Goal: Information Seeking & Learning: Learn about a topic

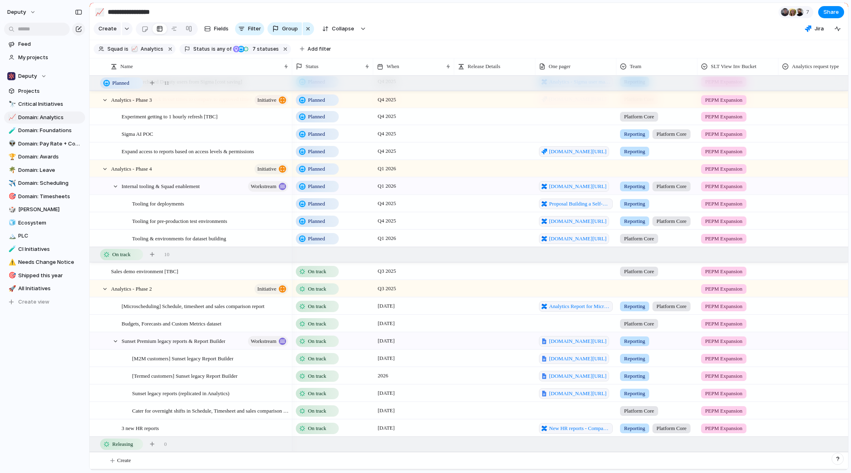
scroll to position [54, 0]
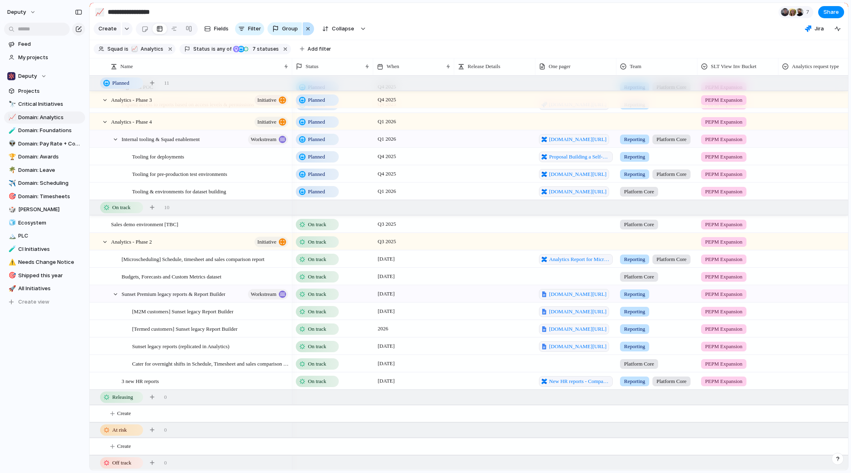
click at [303, 27] on button "button" at bounding box center [308, 28] width 11 height 13
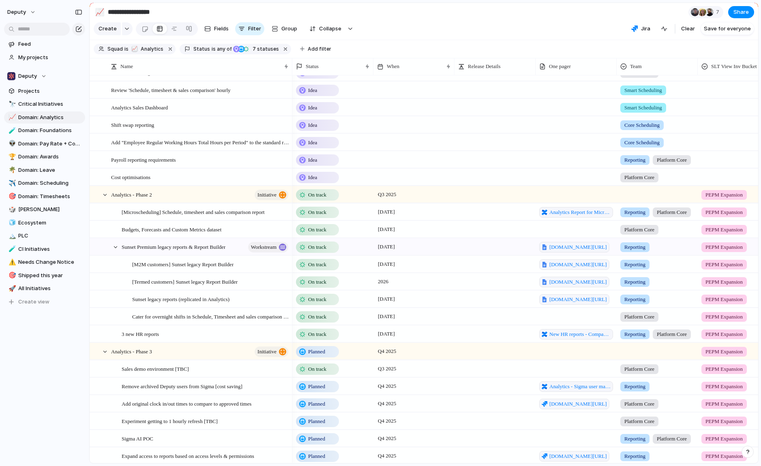
scroll to position [144, 0]
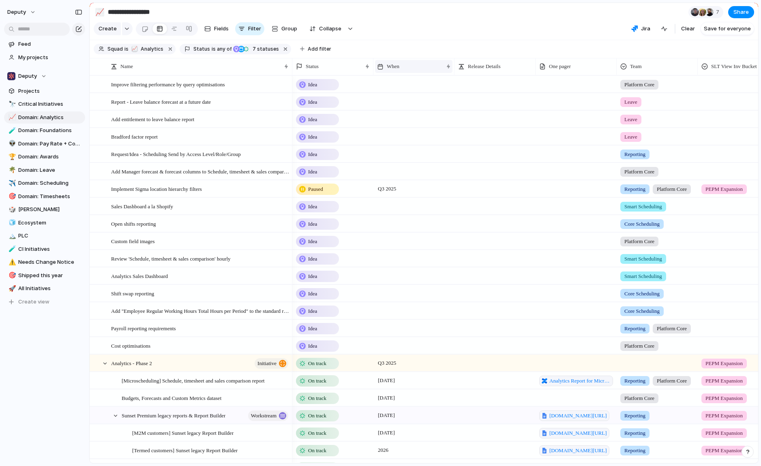
click at [410, 67] on div "When" at bounding box center [410, 66] width 66 height 8
click at [408, 109] on span "Sort ascending" at bounding box center [409, 111] width 39 height 8
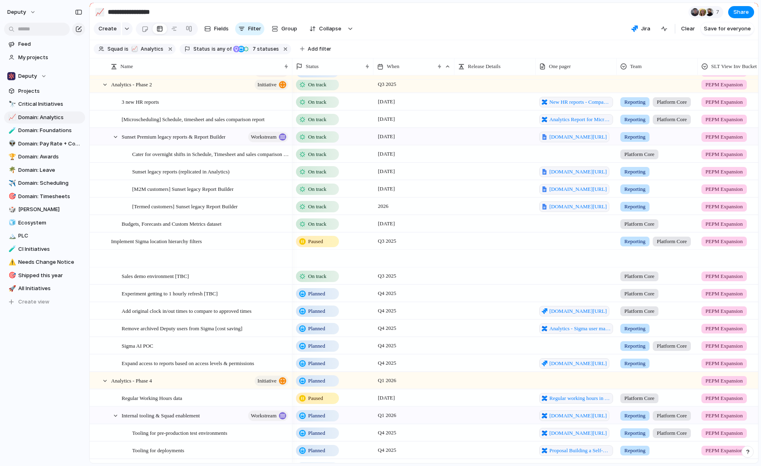
scroll to position [292, 0]
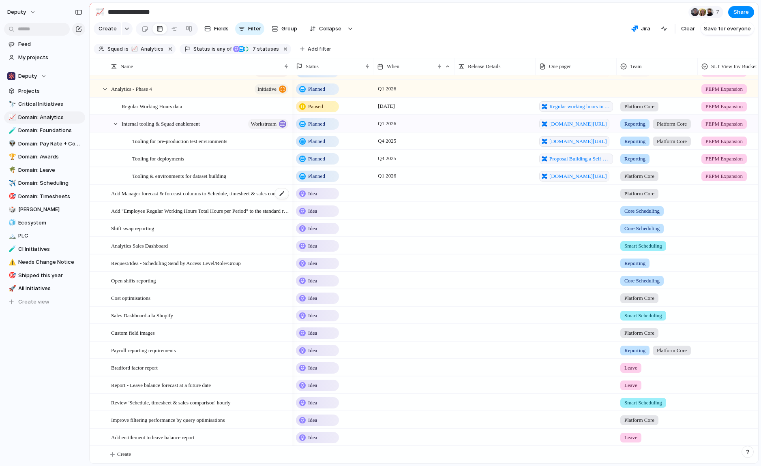
click at [222, 193] on span "Add Manager forecast & forecast columns to Schedule, timesheet & sales comparis…" at bounding box center [200, 193] width 178 height 9
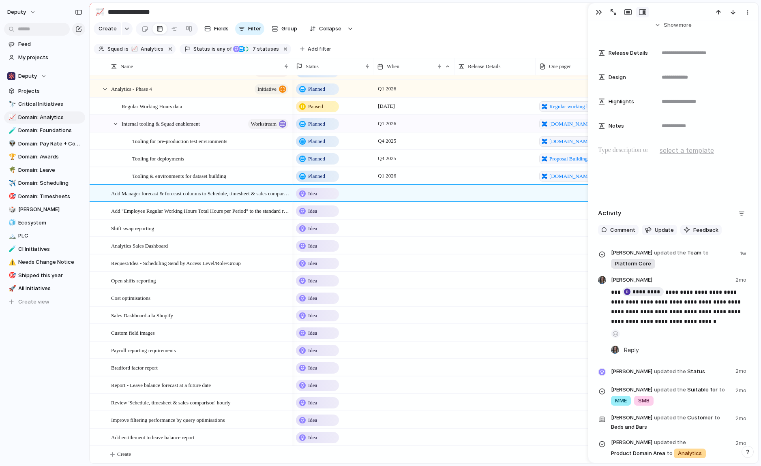
scroll to position [445, 0]
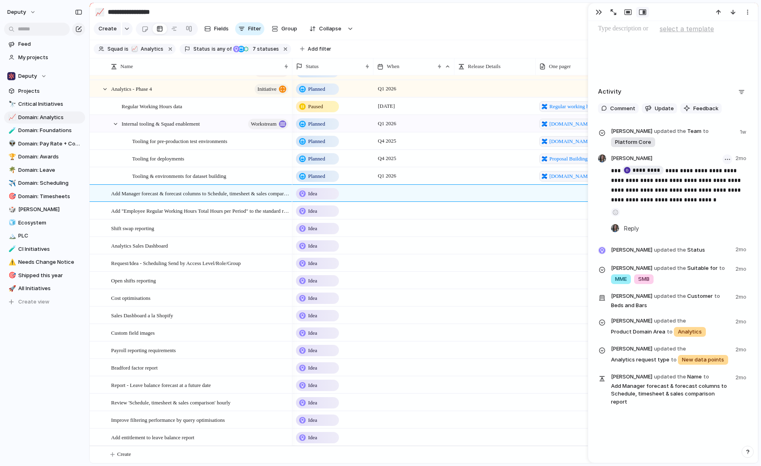
click at [726, 160] on button "button" at bounding box center [728, 159] width 10 height 10
click at [749, 165] on div "Edit Delete" at bounding box center [380, 233] width 761 height 466
click at [597, 12] on div "button" at bounding box center [599, 12] width 6 height 6
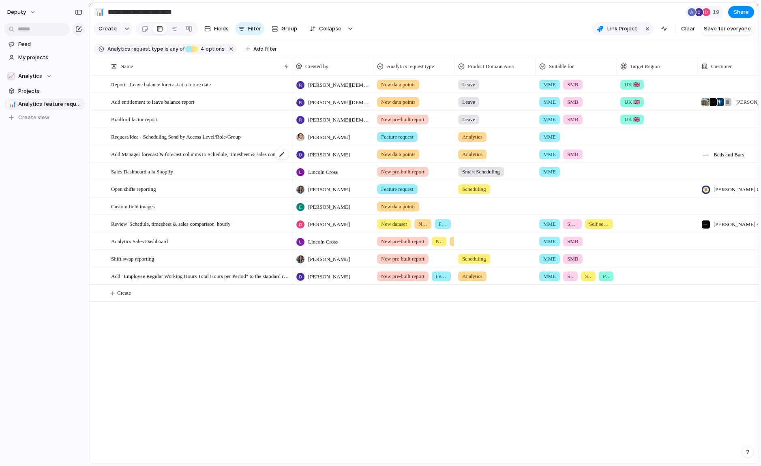
click at [189, 155] on span "Add Manager forecast & forecast columns to Schedule, timesheet & sales comparis…" at bounding box center [200, 153] width 178 height 9
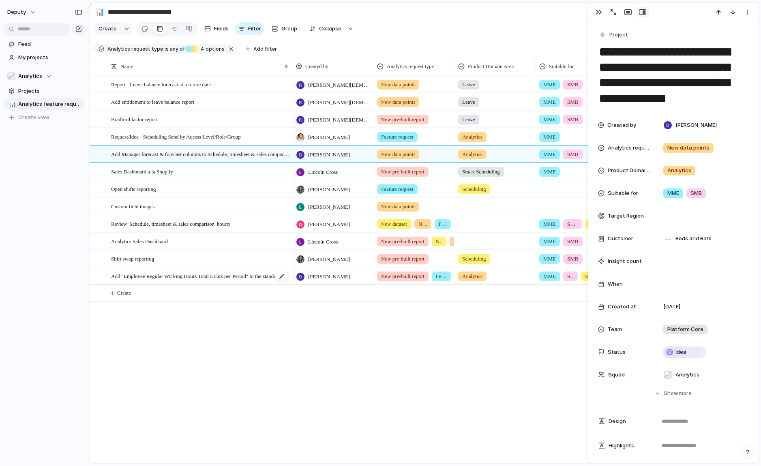
click at [235, 280] on div "Add "Employee Regular Working Hours Total Hours per Period" to the standard rep…" at bounding box center [200, 276] width 178 height 17
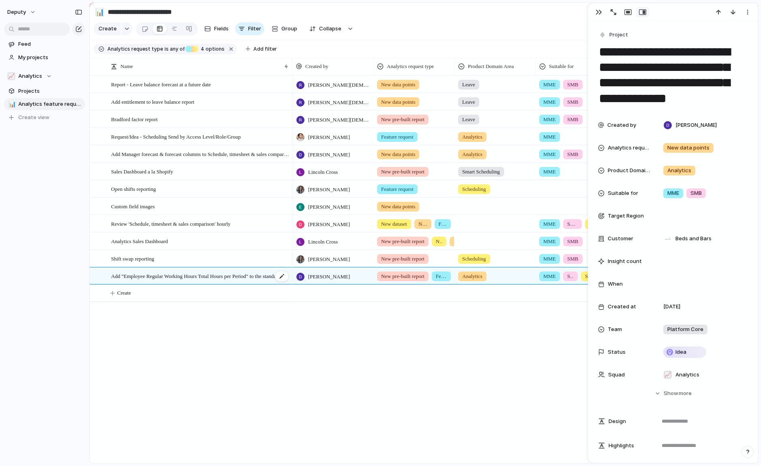
type textarea "**********"
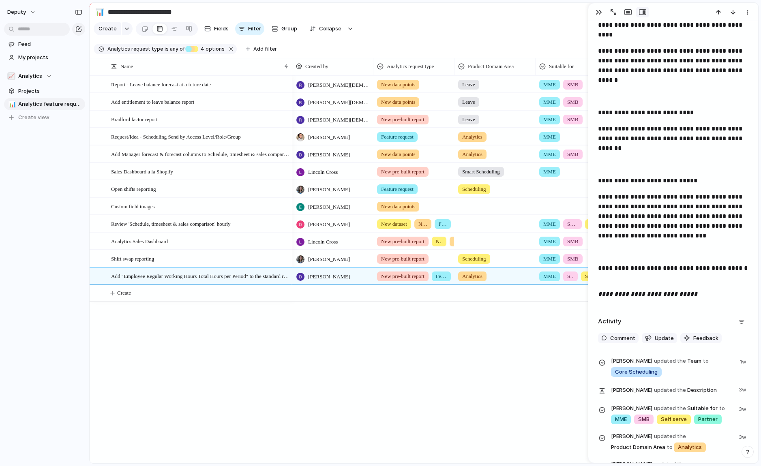
scroll to position [737, 0]
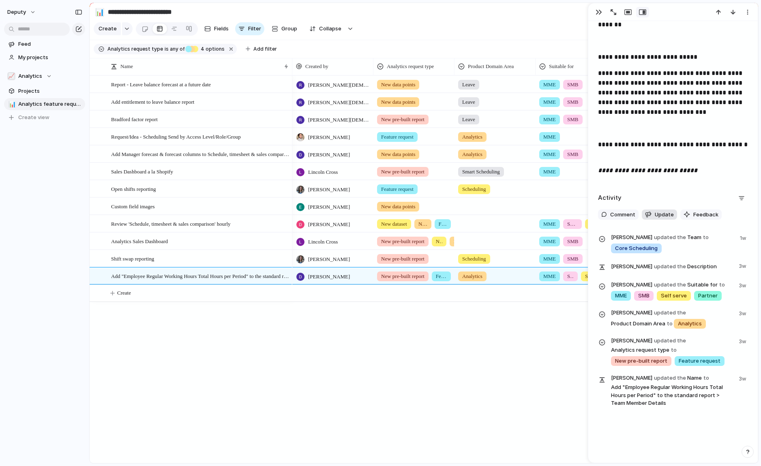
click at [663, 214] on span "Update" at bounding box center [664, 215] width 19 height 8
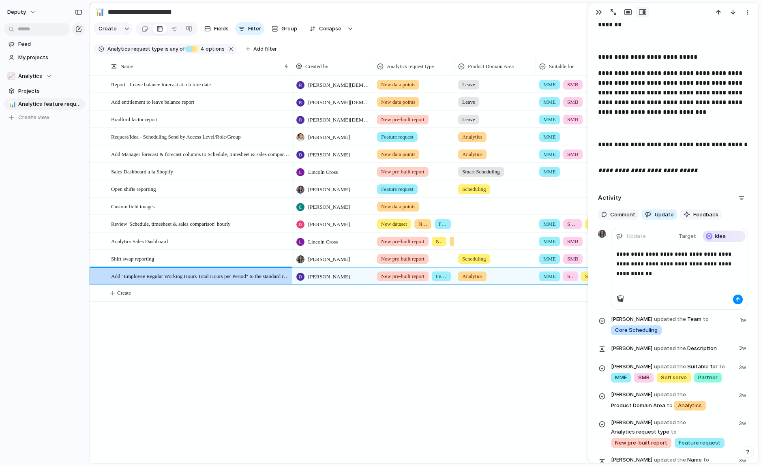
click at [660, 277] on p "**********" at bounding box center [679, 263] width 127 height 29
click at [740, 300] on div "button" at bounding box center [738, 299] width 5 height 5
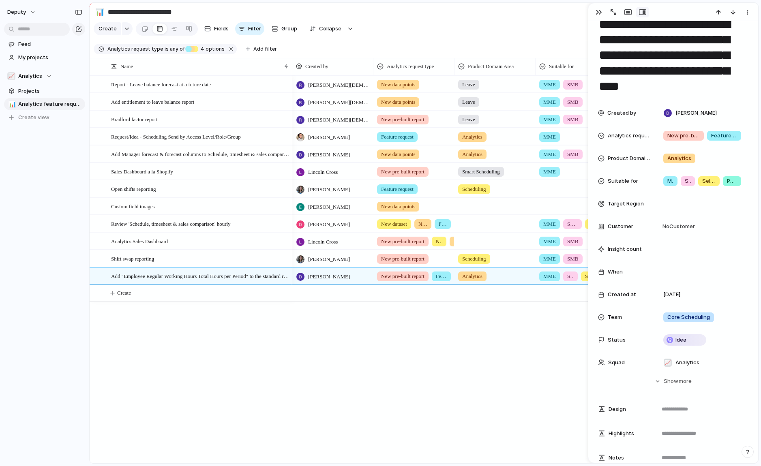
scroll to position [0, 0]
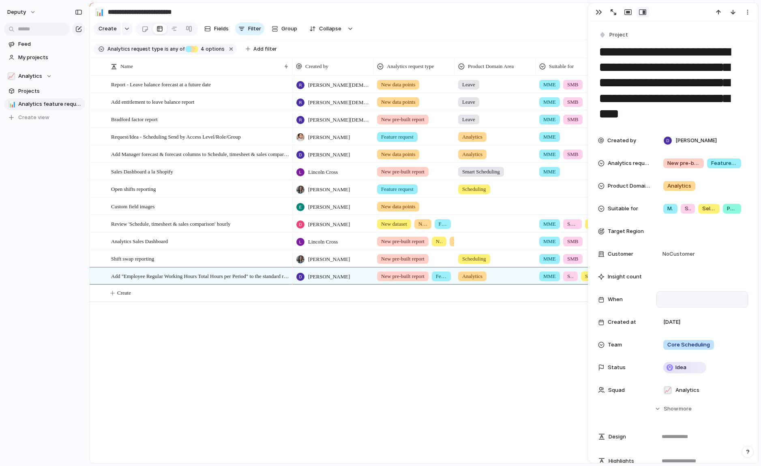
click at [675, 295] on div at bounding box center [702, 299] width 84 height 9
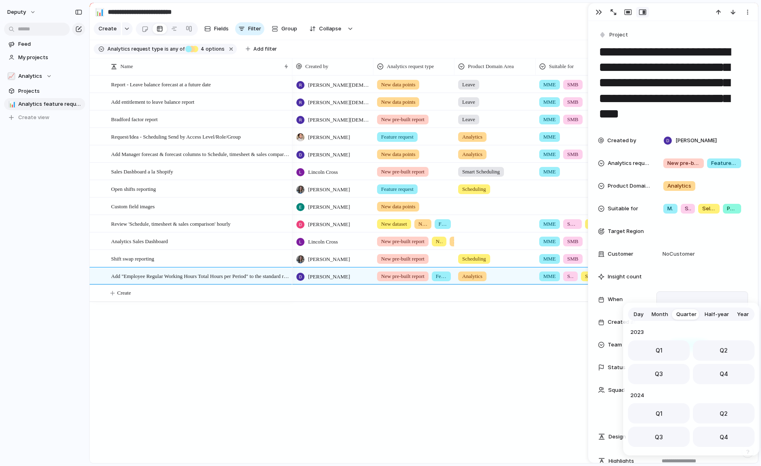
scroll to position [129, 0]
click at [658, 315] on span "Month" at bounding box center [660, 315] width 17 height 8
click at [690, 392] on span "Aug" at bounding box center [691, 395] width 11 height 9
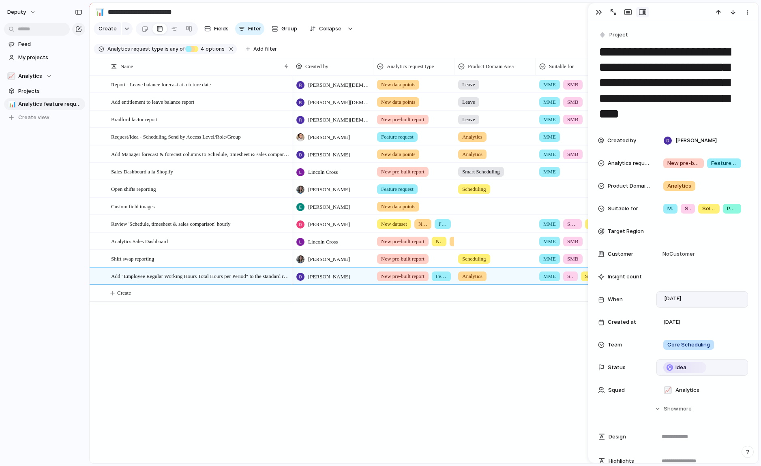
click at [727, 365] on div "Idea" at bounding box center [702, 367] width 84 height 9
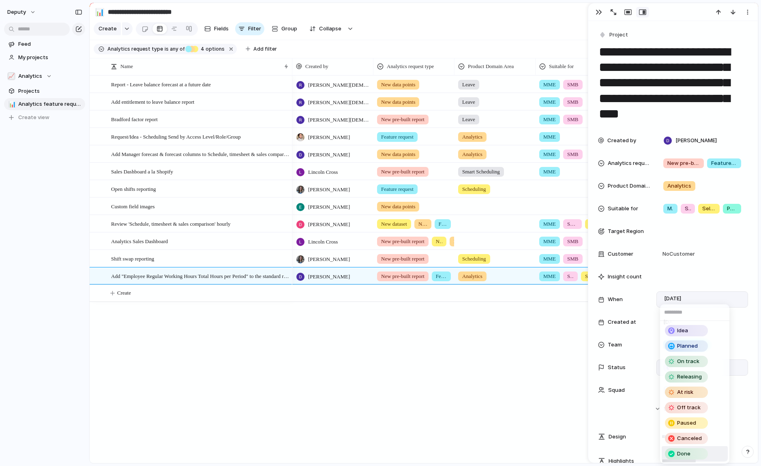
click at [685, 453] on span "Done" at bounding box center [683, 454] width 13 height 8
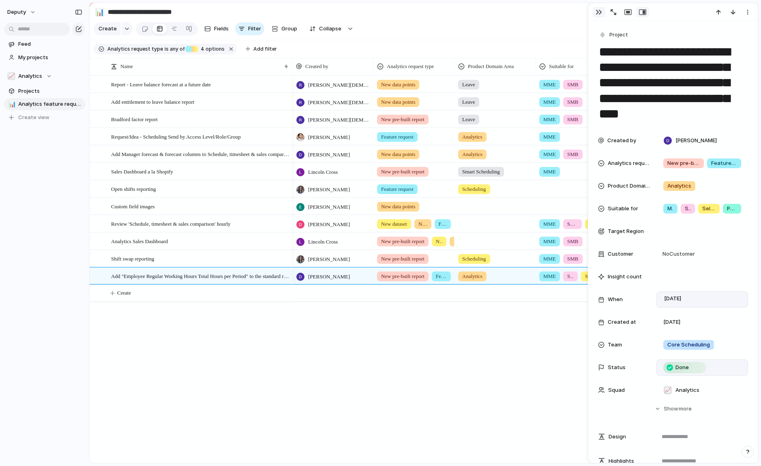
click at [599, 14] on div "button" at bounding box center [599, 12] width 6 height 6
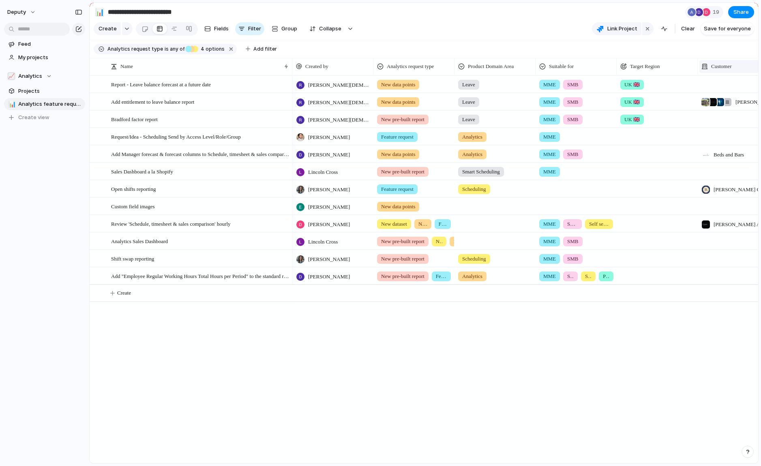
scroll to position [0, 284]
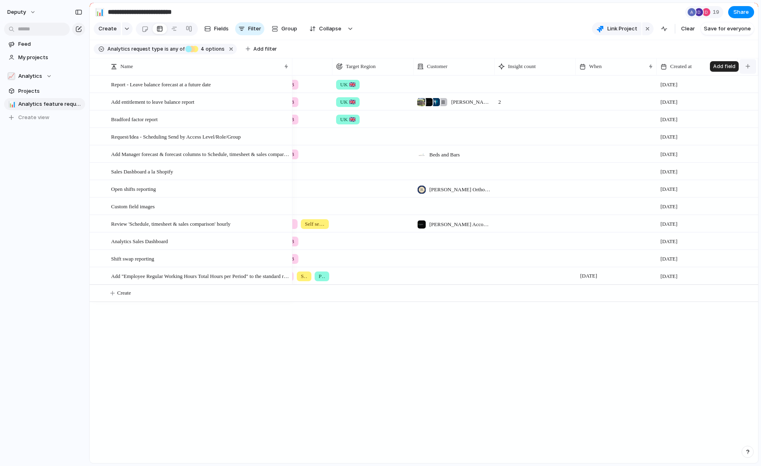
click at [752, 68] on button "button" at bounding box center [748, 66] width 17 height 15
type input "****"
click at [697, 101] on li "Status" at bounding box center [705, 102] width 99 height 13
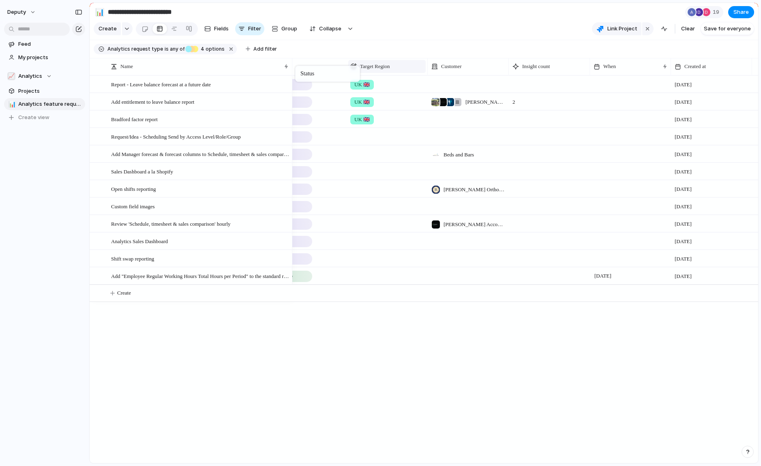
scroll to position [0, 329]
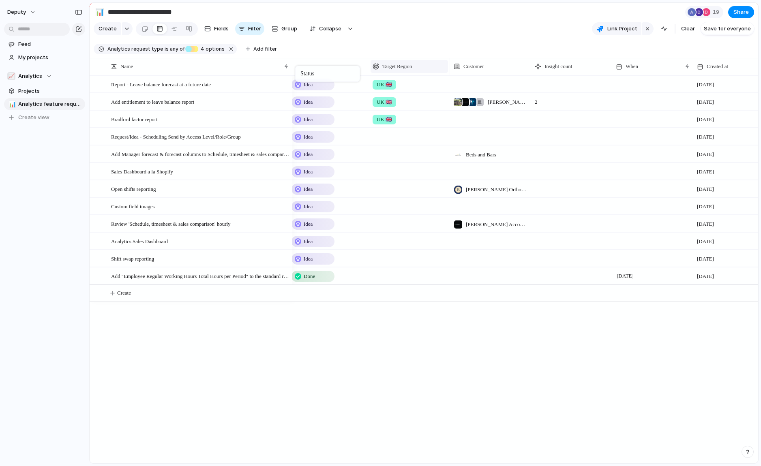
drag, startPoint x: 690, startPoint y: 68, endPoint x: 299, endPoint y: 67, distance: 391.3
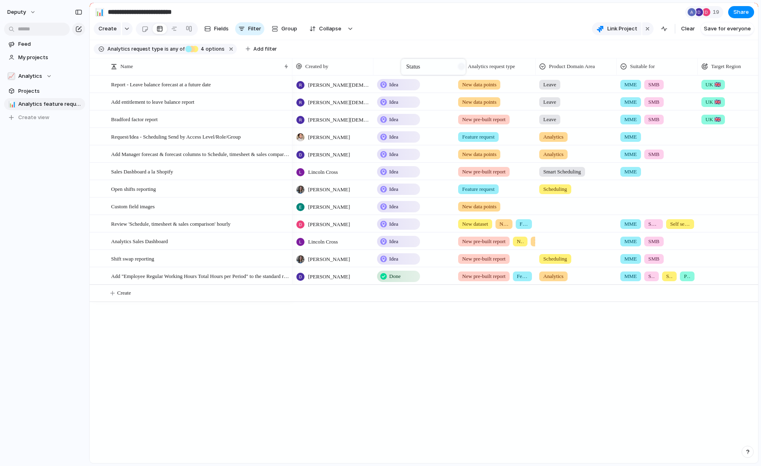
drag, startPoint x: 648, startPoint y: 65, endPoint x: 405, endPoint y: 60, distance: 242.5
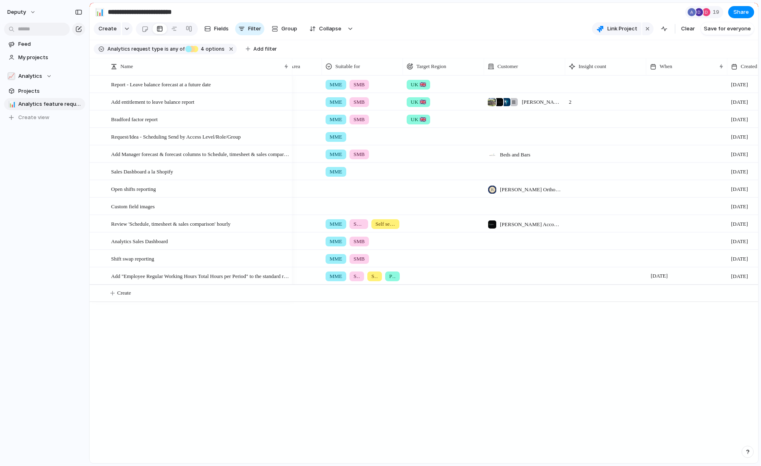
click at [674, 154] on div at bounding box center [686, 154] width 81 height 17
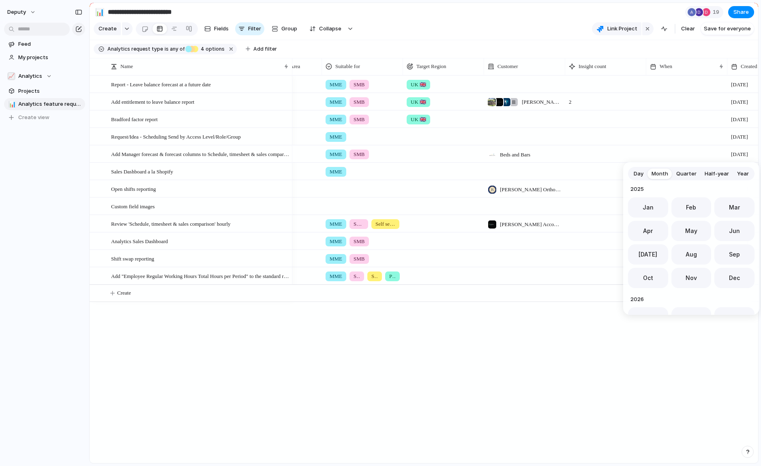
click at [684, 174] on span "Quarter" at bounding box center [686, 174] width 20 height 8
click at [669, 239] on button "Q3" at bounding box center [659, 231] width 62 height 20
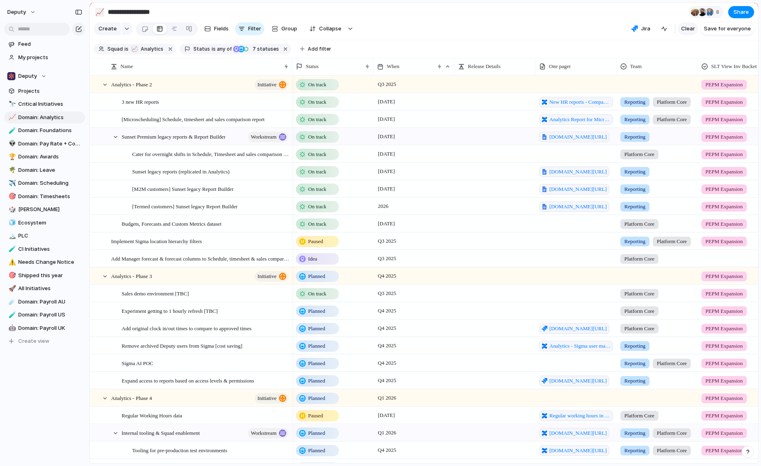
click at [689, 29] on span "Clear" at bounding box center [688, 29] width 14 height 8
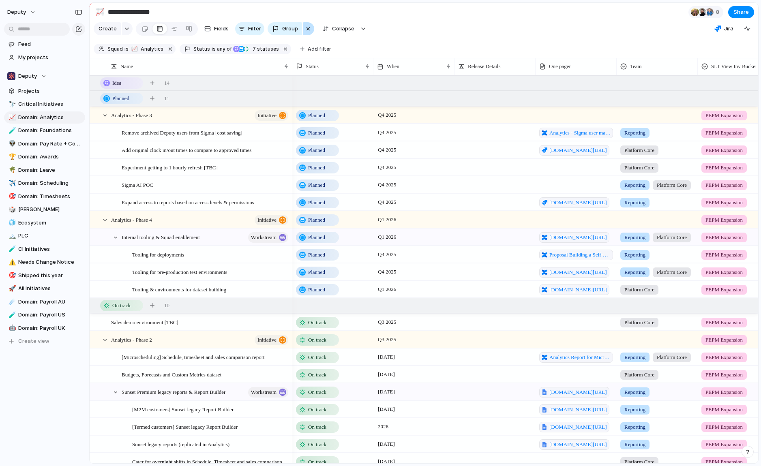
click at [308, 30] on div "button" at bounding box center [308, 29] width 6 height 10
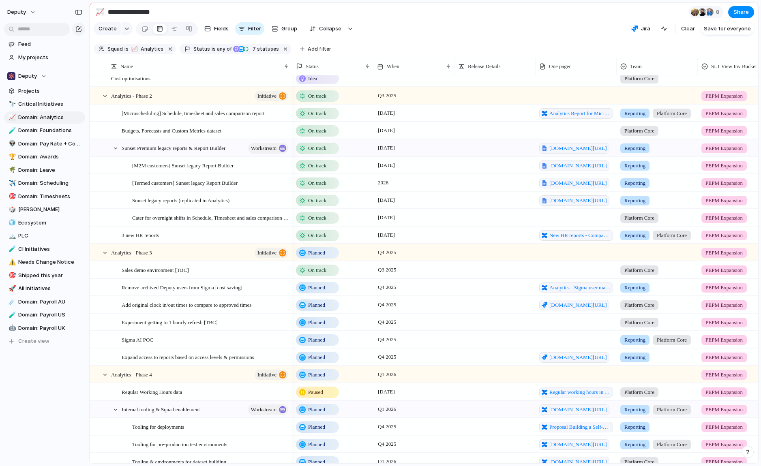
scroll to position [250, 0]
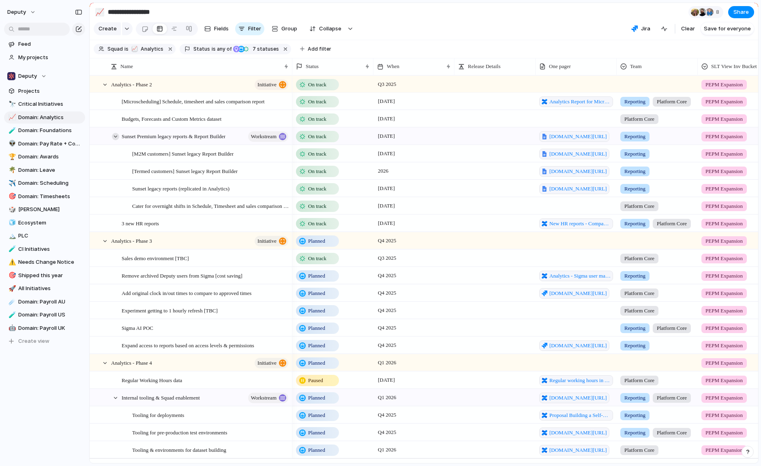
click at [116, 136] on div at bounding box center [115, 136] width 7 height 7
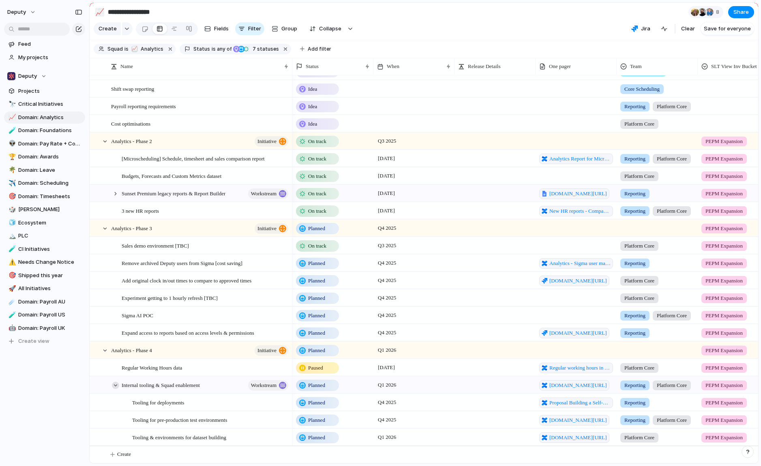
click at [115, 386] on div at bounding box center [115, 385] width 7 height 7
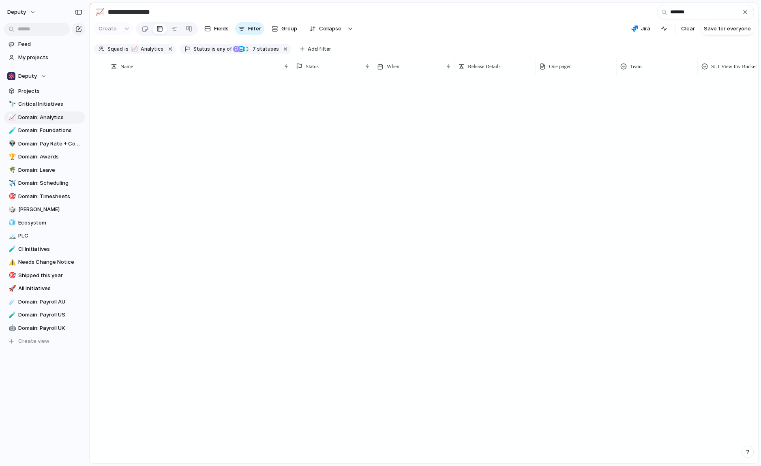
scroll to position [0, 0]
type input "*********"
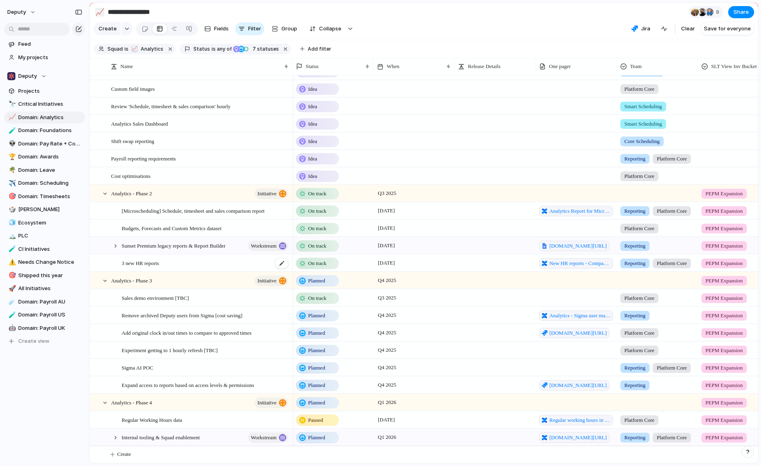
scroll to position [94, 0]
click at [115, 247] on div at bounding box center [115, 245] width 7 height 7
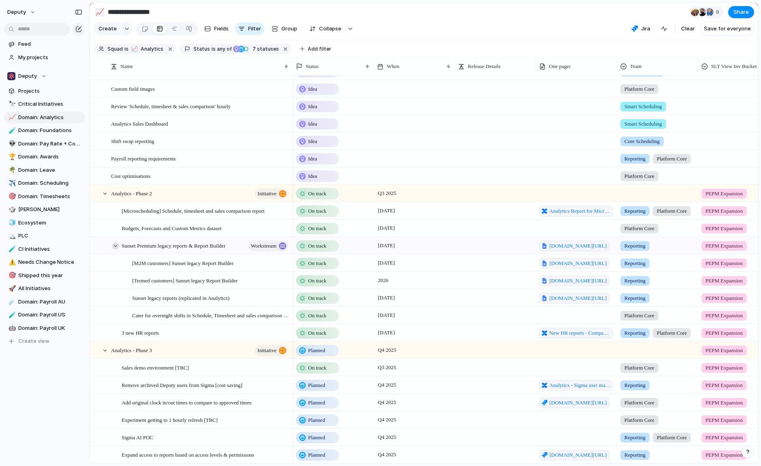
click at [116, 246] on div at bounding box center [115, 245] width 7 height 7
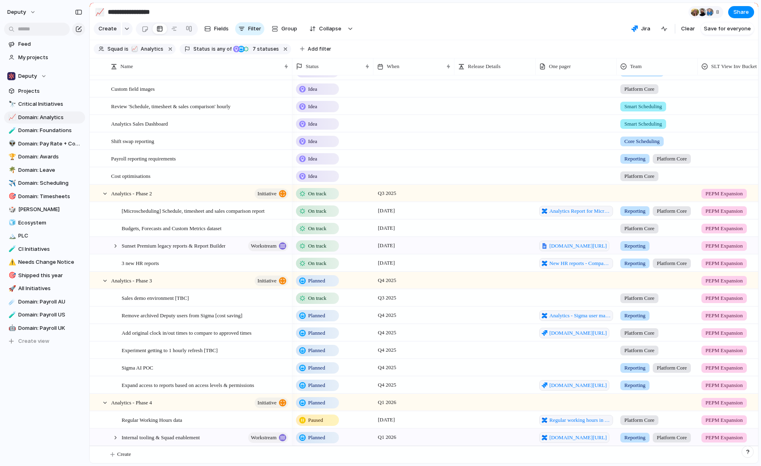
click at [517, 21] on section "Create Fields Filter Group Zoom Collapse Jira Clear Save for everyone" at bounding box center [424, 30] width 669 height 19
click at [387, 11] on section "**********" at bounding box center [424, 12] width 669 height 18
click at [407, 11] on section "**********" at bounding box center [424, 12] width 669 height 18
click at [114, 247] on div at bounding box center [115, 245] width 7 height 7
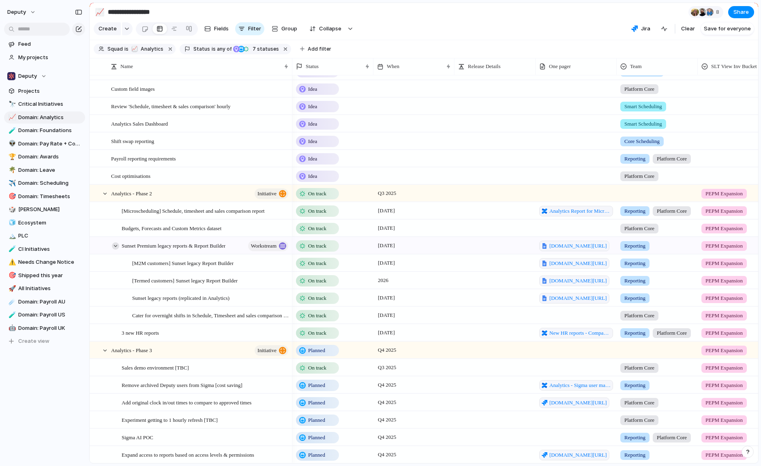
click at [116, 247] on div at bounding box center [115, 245] width 7 height 7
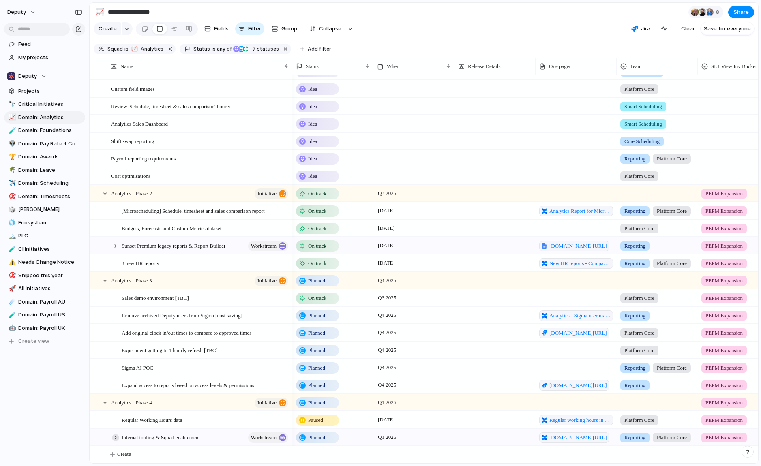
click at [115, 439] on div at bounding box center [115, 437] width 7 height 7
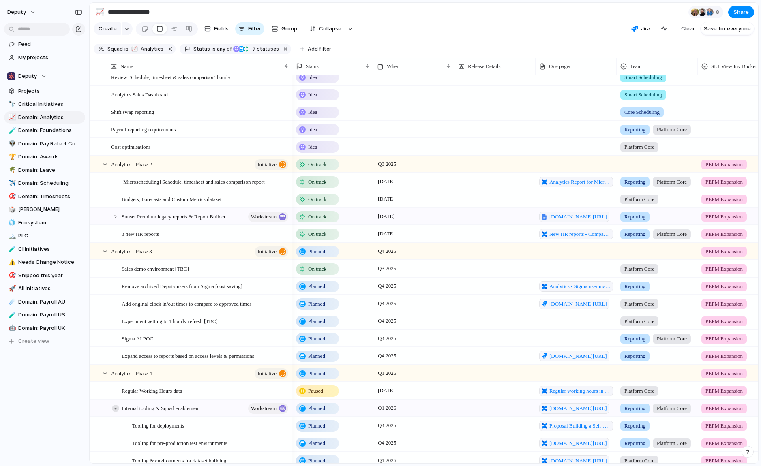
scroll to position [205, 0]
